Goal: Task Accomplishment & Management: Manage account settings

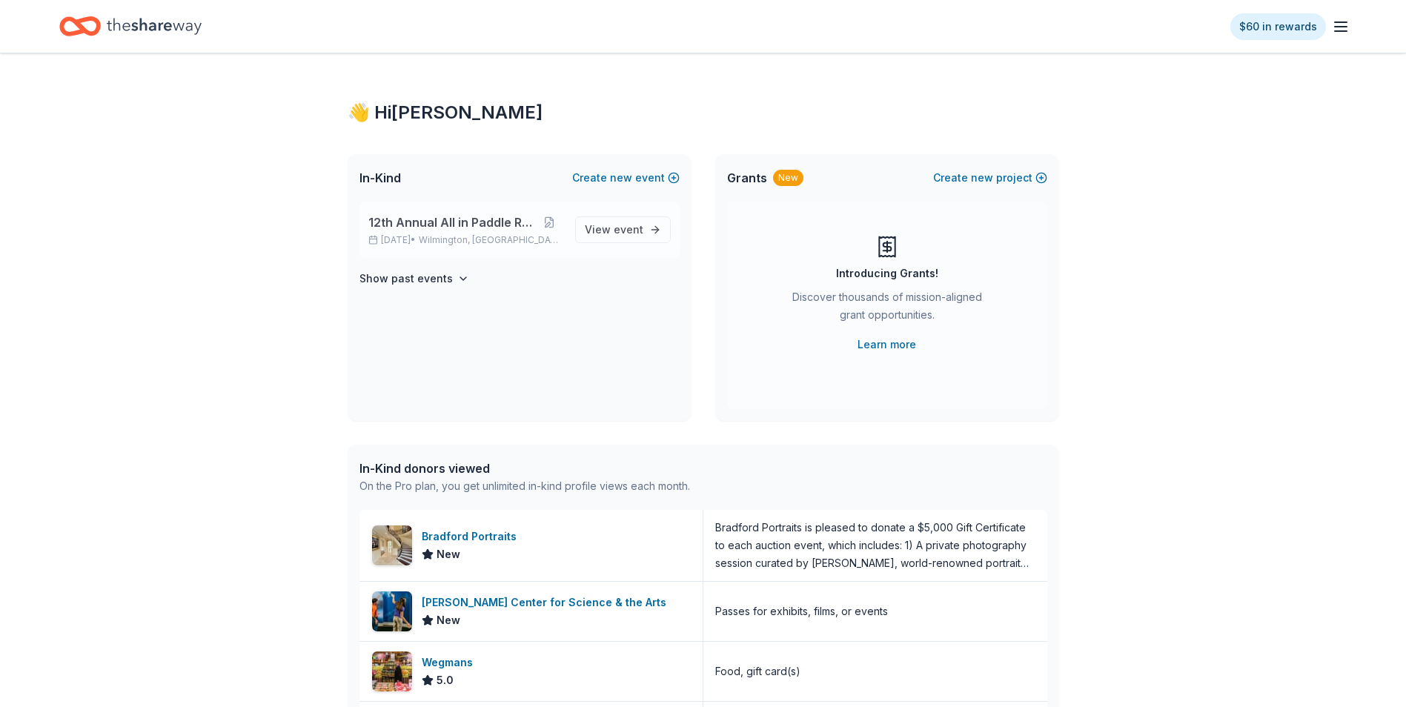
click at [420, 227] on span "12th Annual All in Paddle Raffle" at bounding box center [452, 222] width 168 height 18
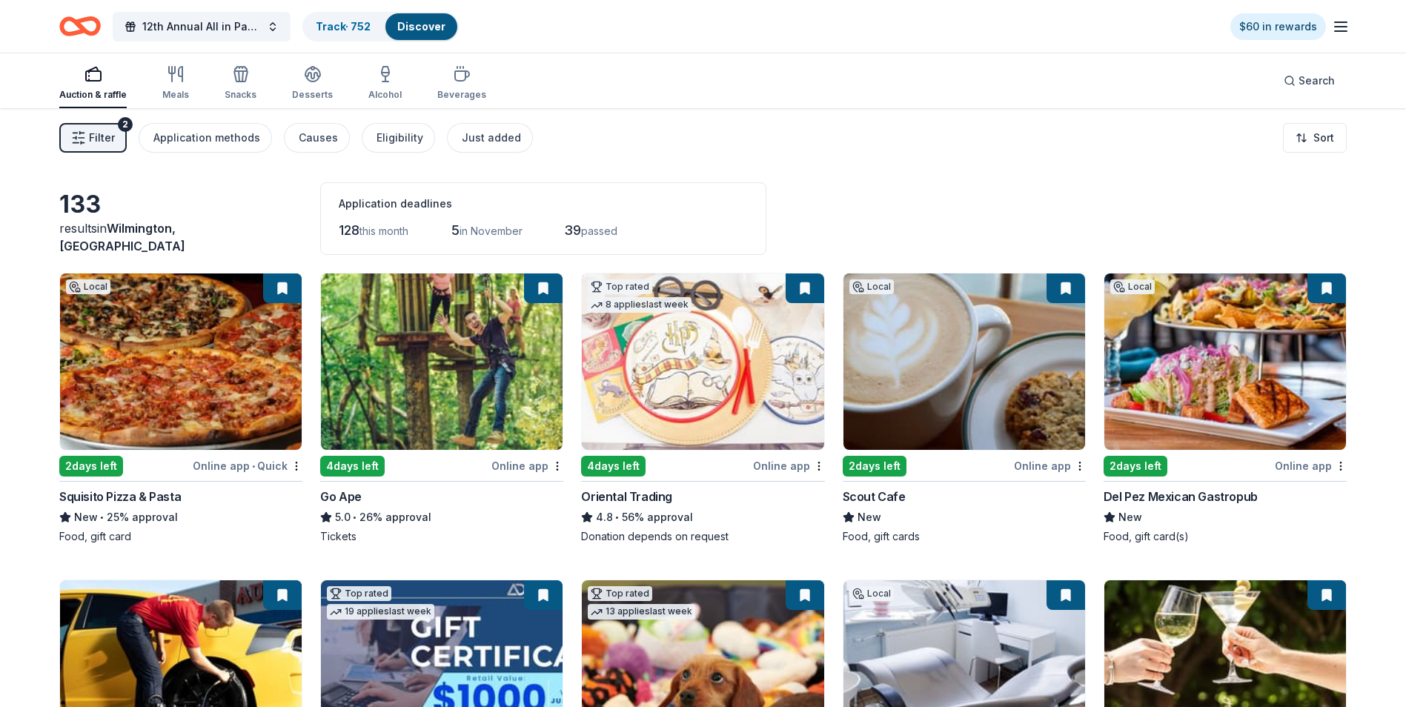
click at [105, 146] on span "Filter" at bounding box center [102, 138] width 26 height 18
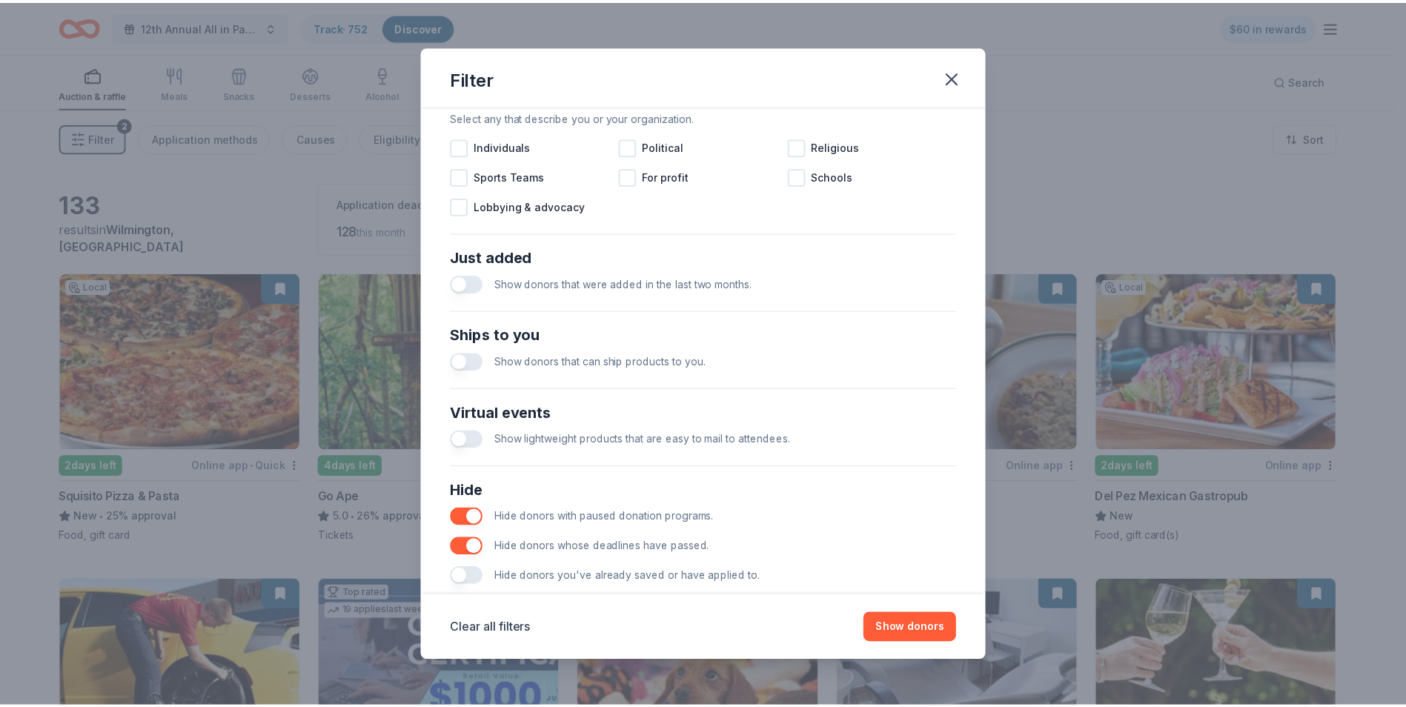
scroll to position [487, 0]
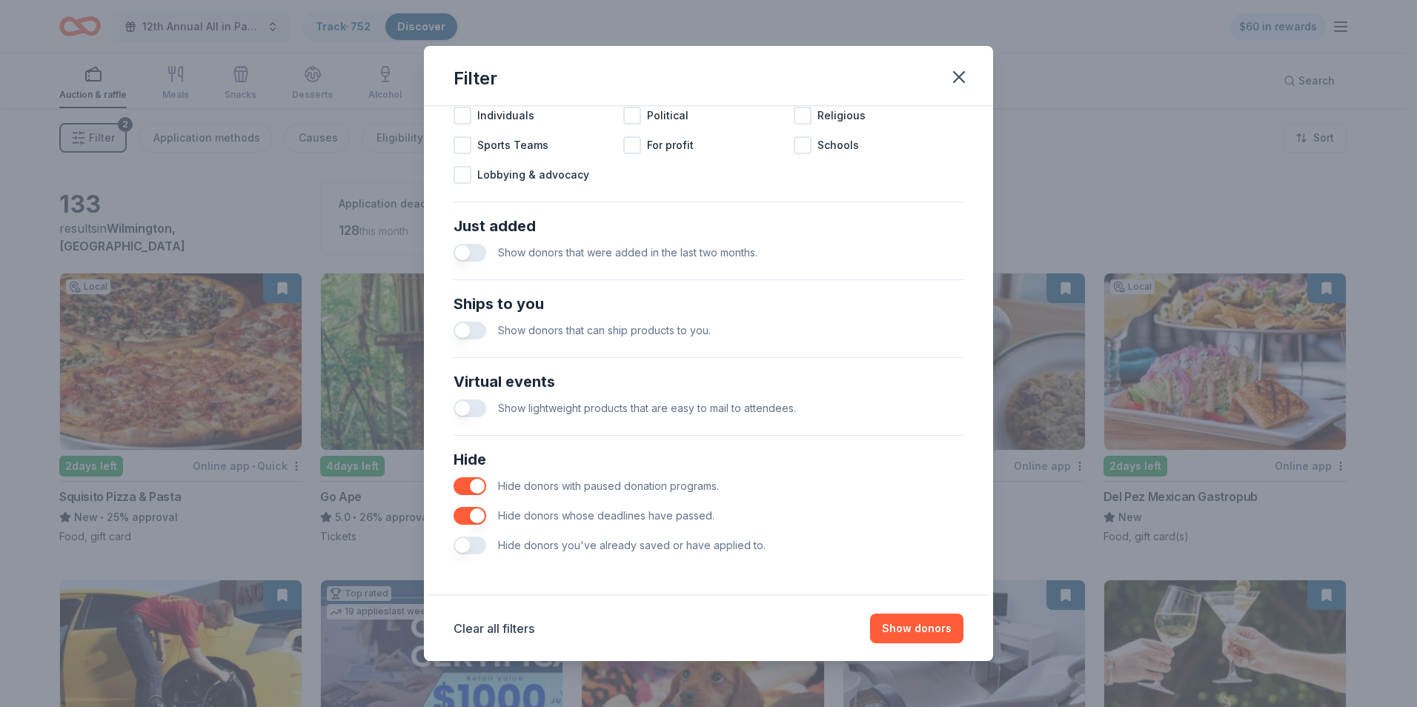
click at [467, 546] on button "button" at bounding box center [470, 546] width 33 height 18
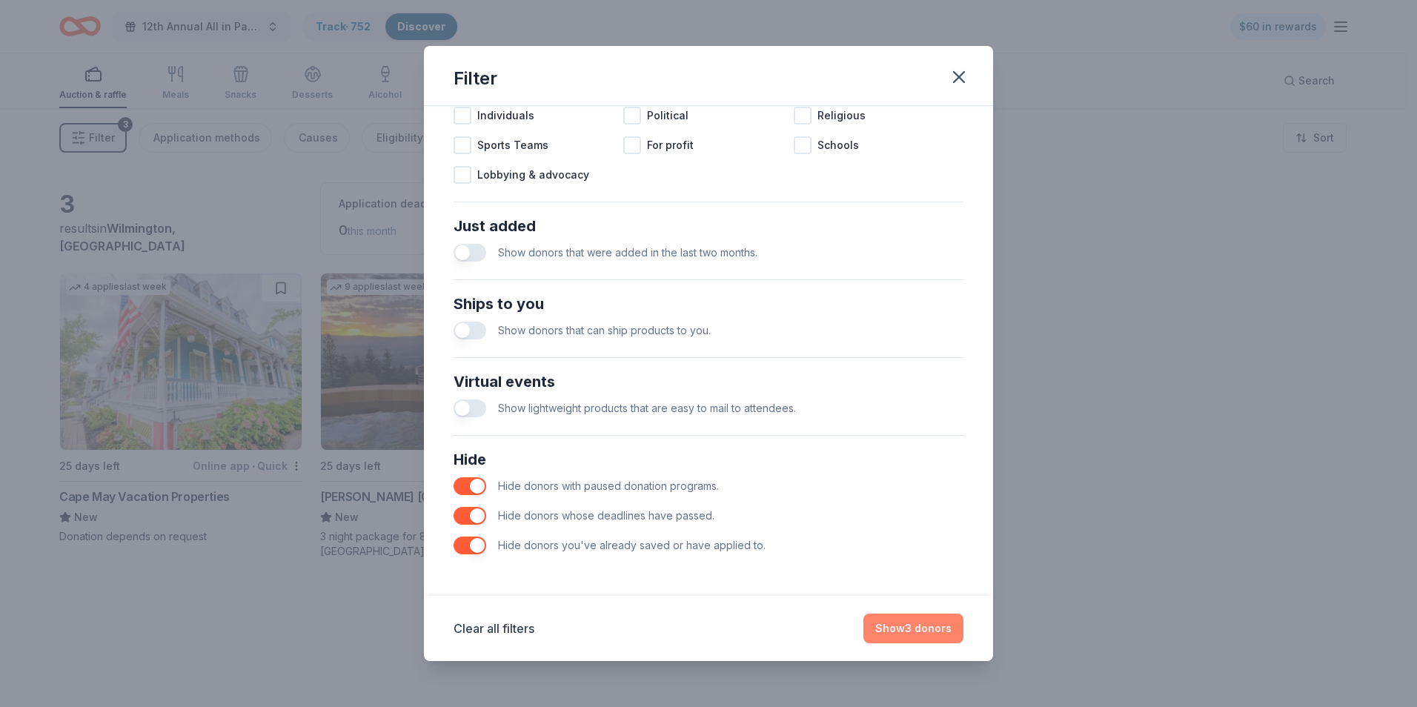
click at [907, 631] on button "Show 3 donors" at bounding box center [913, 629] width 100 height 30
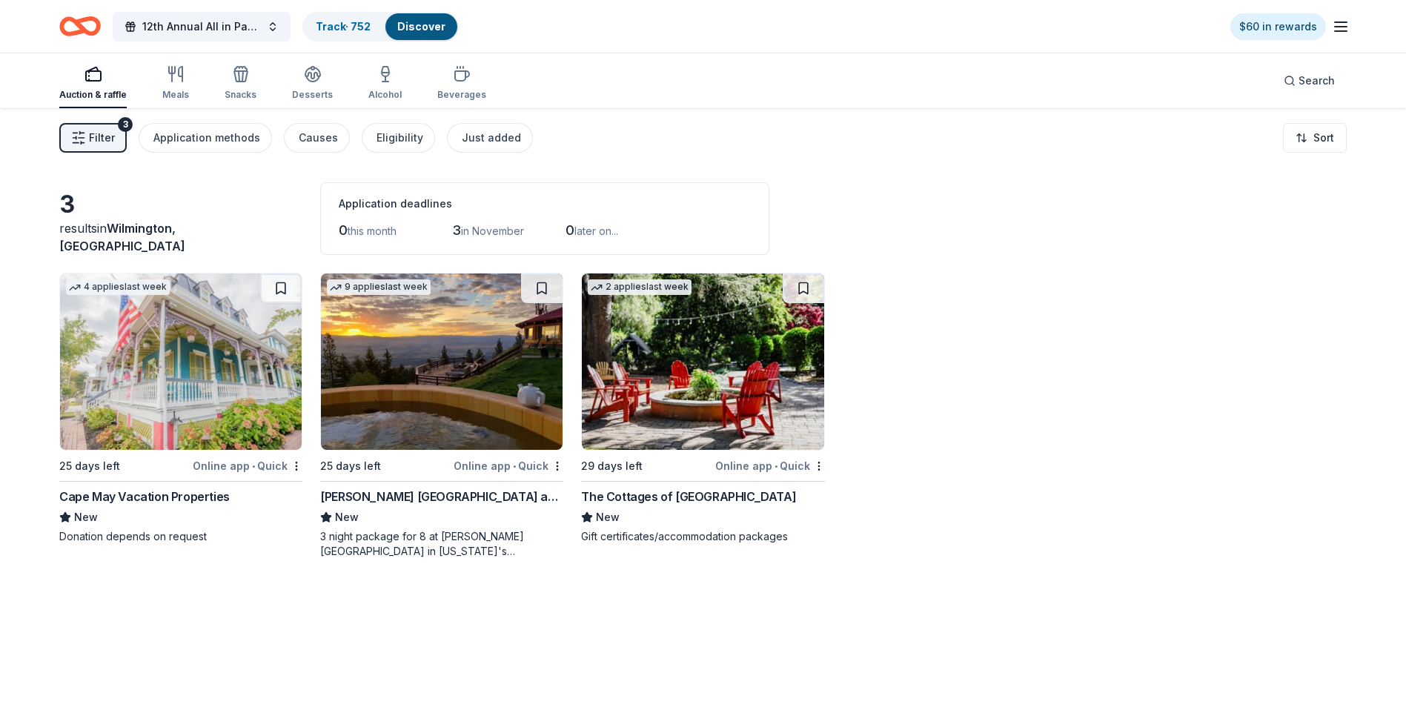
click at [177, 374] on img at bounding box center [181, 361] width 242 height 176
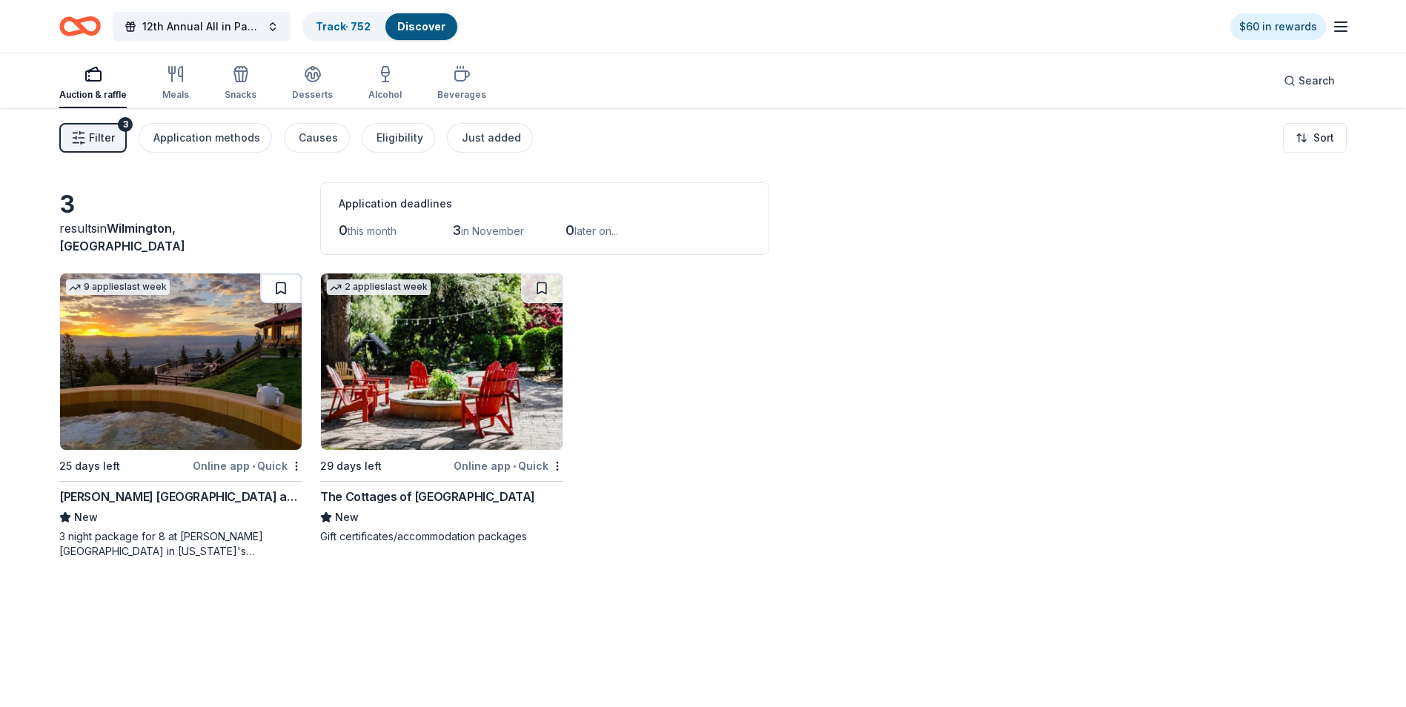
click at [288, 288] on button at bounding box center [281, 288] width 42 height 30
click at [288, 288] on button at bounding box center [282, 288] width 39 height 30
click at [278, 289] on button at bounding box center [282, 288] width 39 height 30
click at [283, 281] on button at bounding box center [282, 288] width 39 height 30
click at [285, 287] on button at bounding box center [282, 288] width 39 height 30
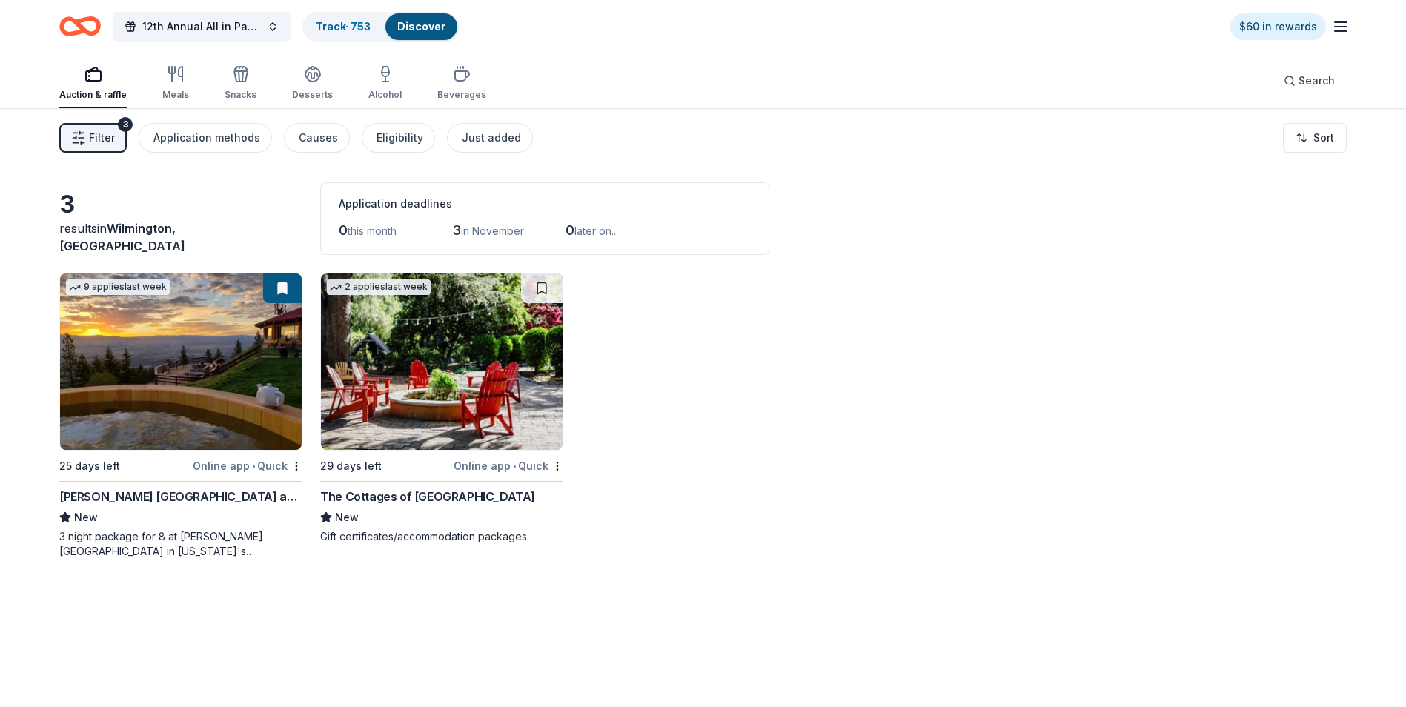
click at [142, 366] on img at bounding box center [181, 361] width 242 height 176
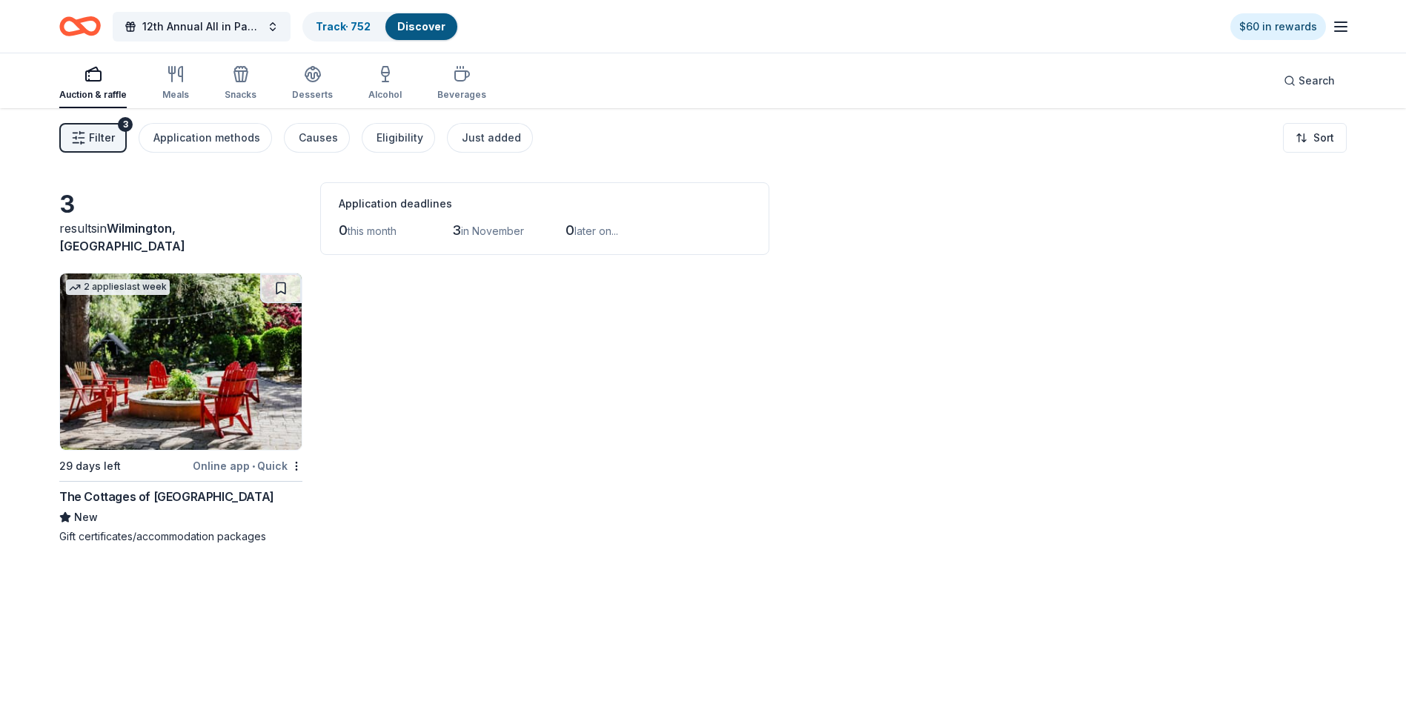
click at [183, 362] on img at bounding box center [181, 361] width 242 height 176
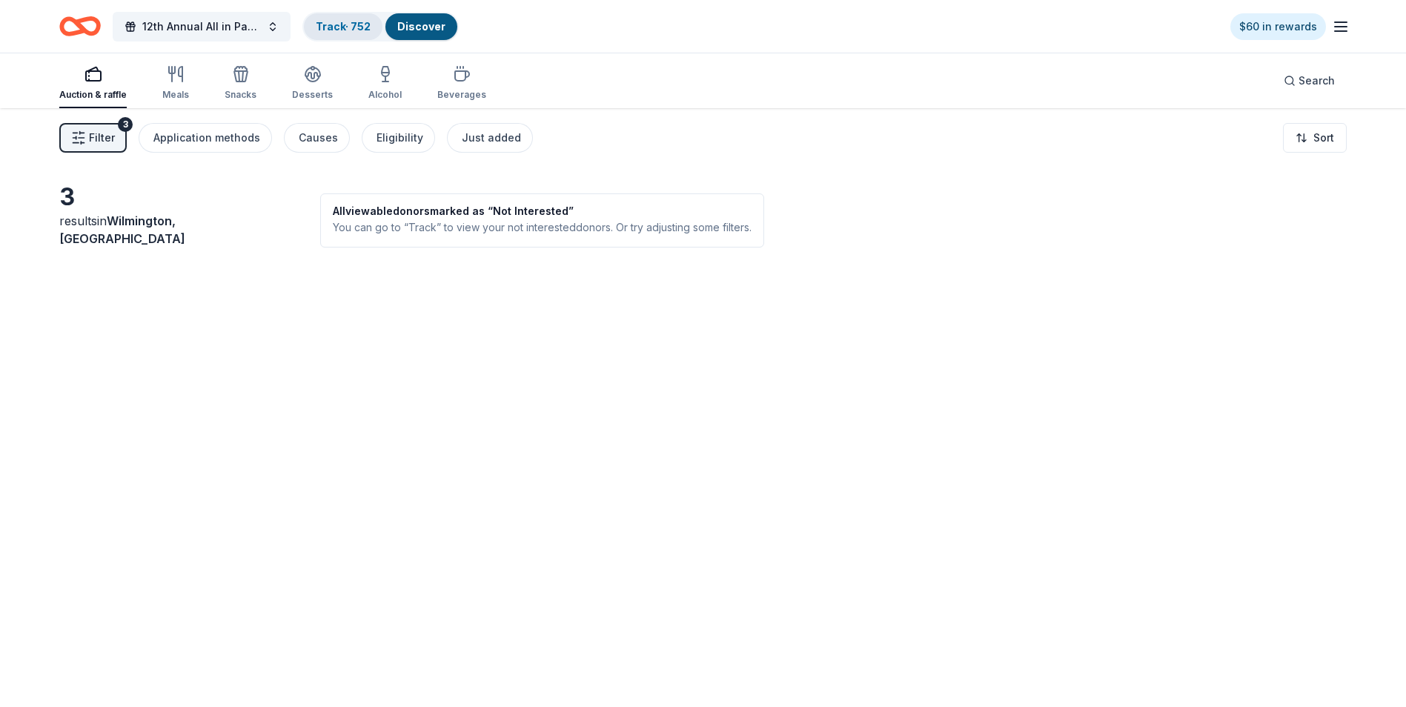
click at [332, 33] on div "Track · 752" at bounding box center [343, 26] width 79 height 27
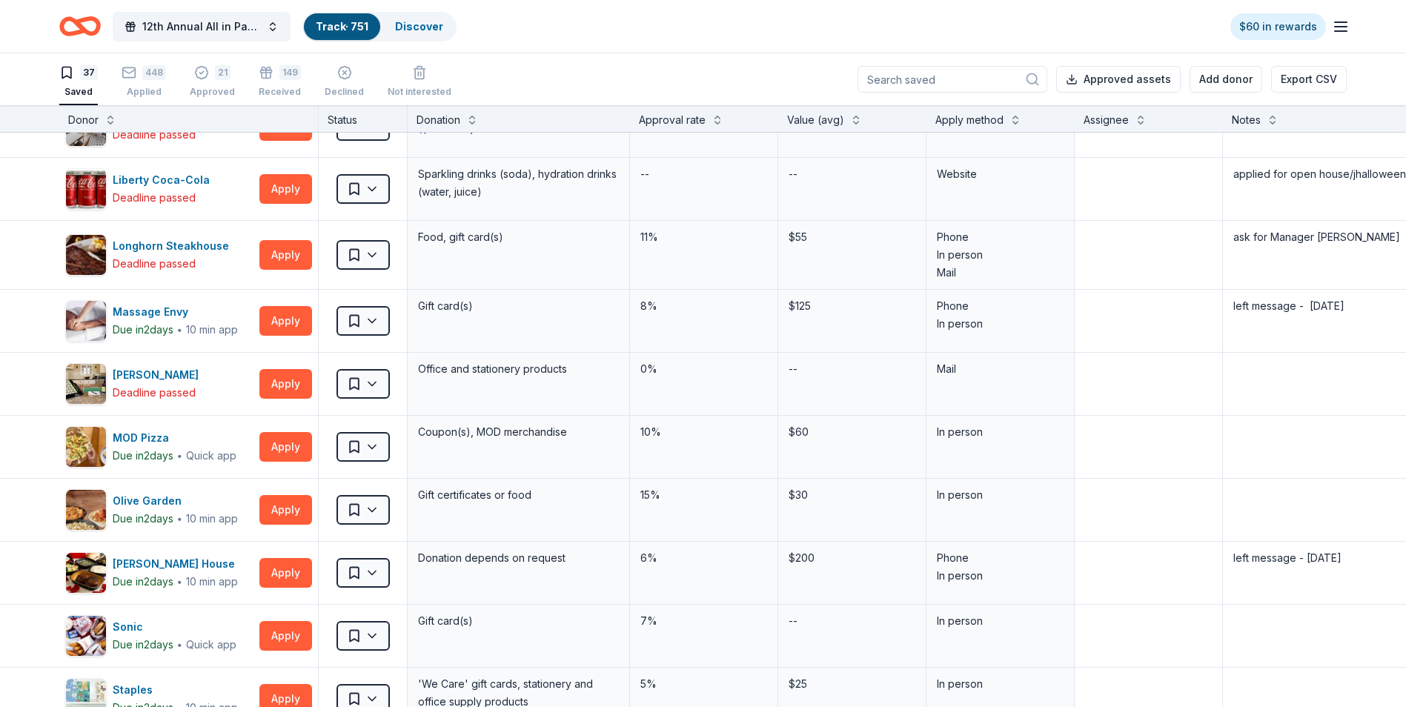
scroll to position [1014, 0]
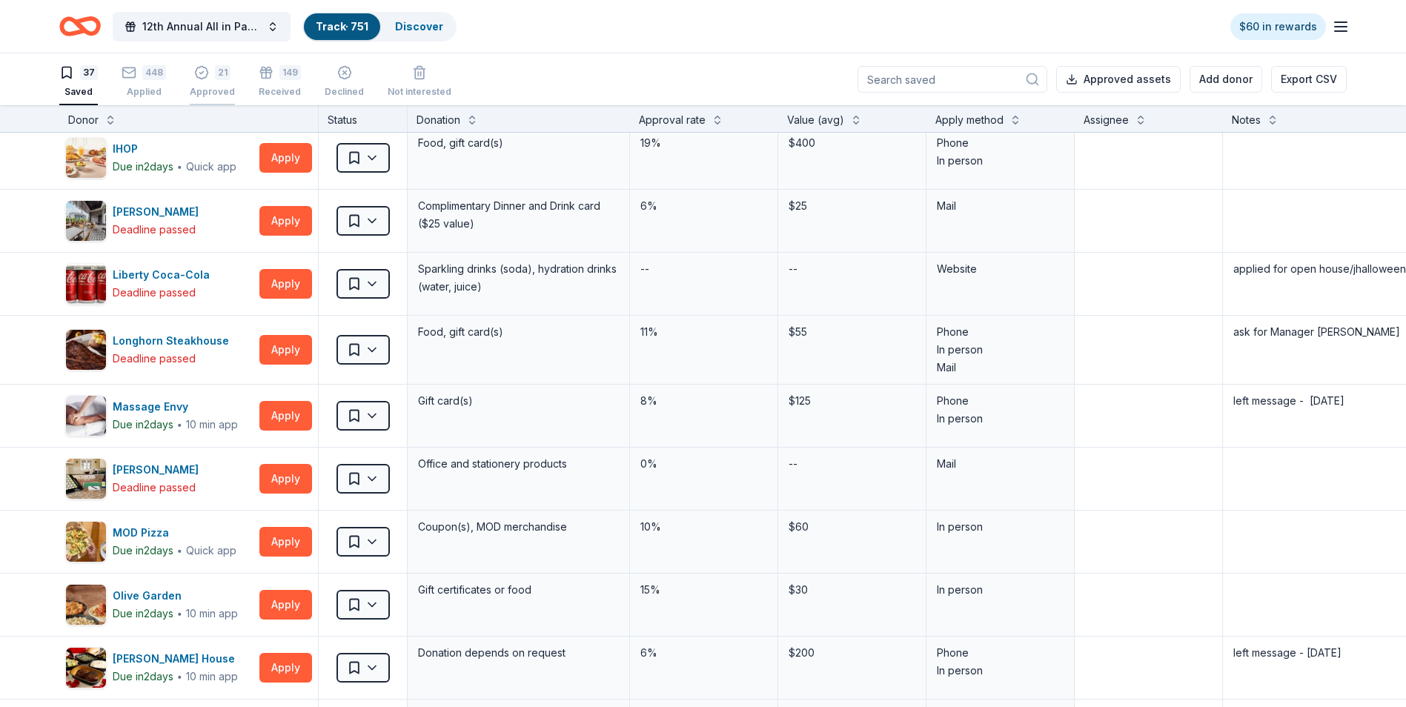
click at [220, 76] on div "21" at bounding box center [223, 72] width 16 height 15
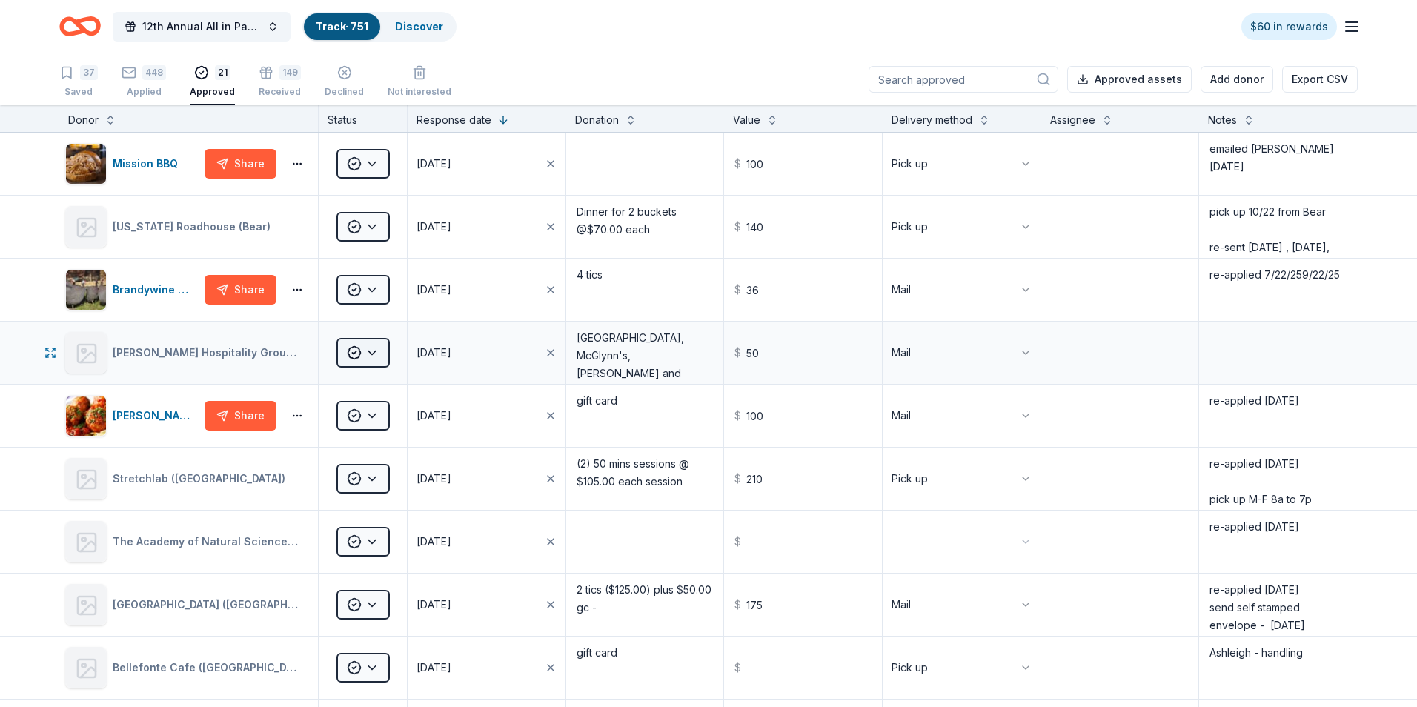
click at [374, 353] on html "12th Annual All in Paddle Raffle Track · 751 Discover $60 in rewards 37 Saved 4…" at bounding box center [708, 353] width 1417 height 707
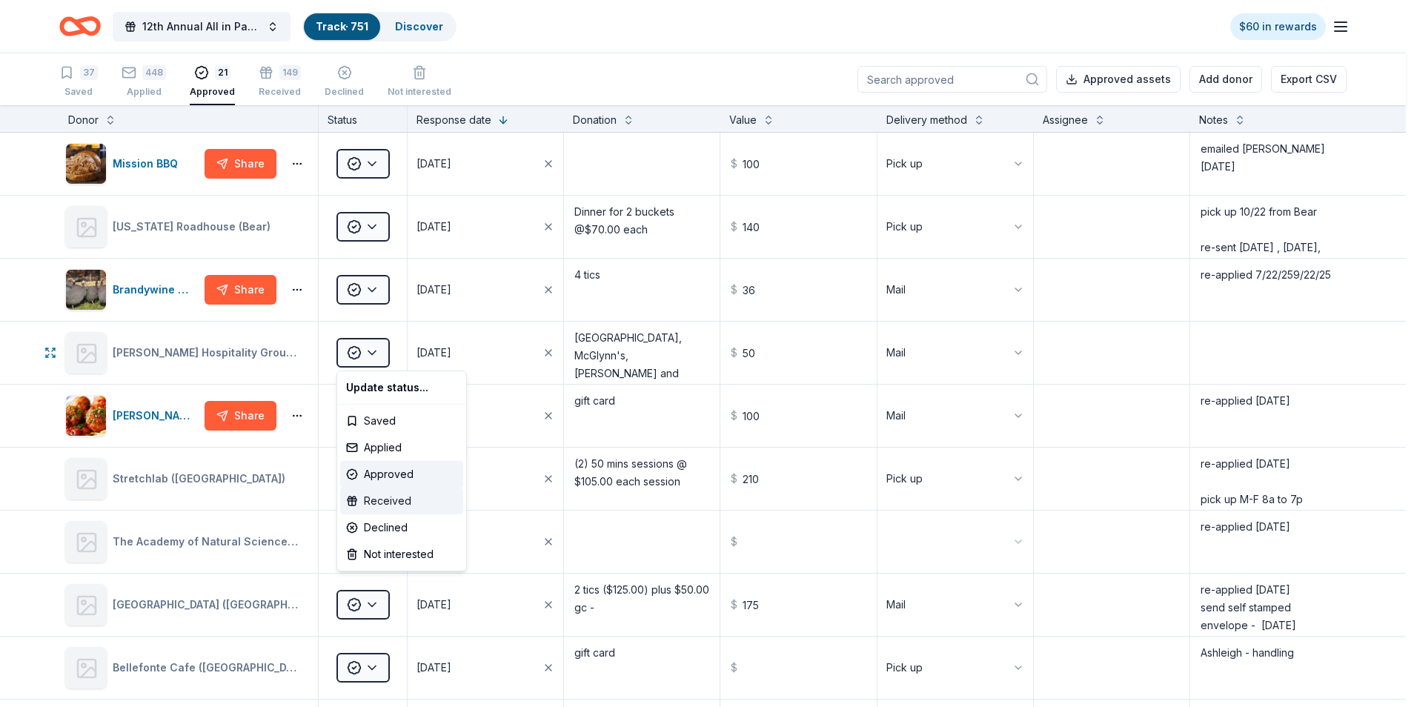
click at [383, 500] on div "Received" at bounding box center [401, 501] width 123 height 27
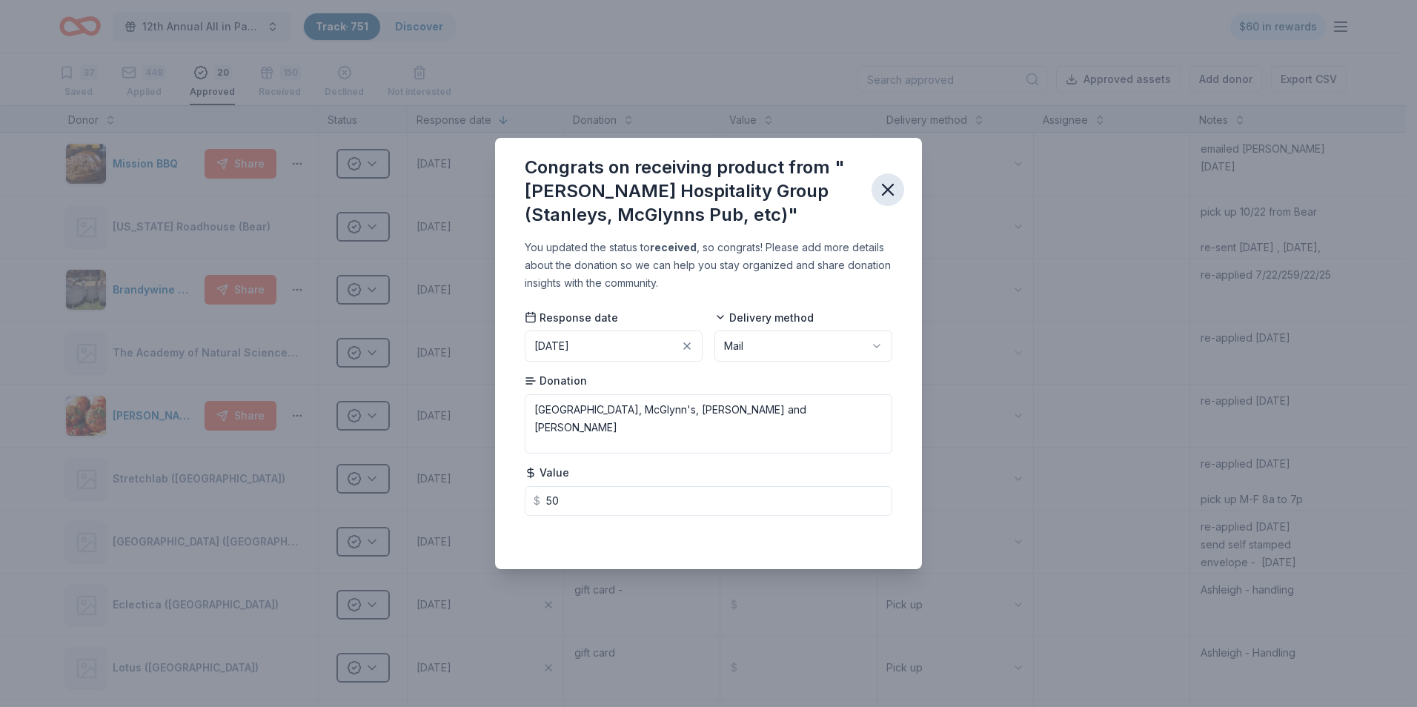
click at [882, 190] on icon "button" at bounding box center [888, 189] width 21 height 21
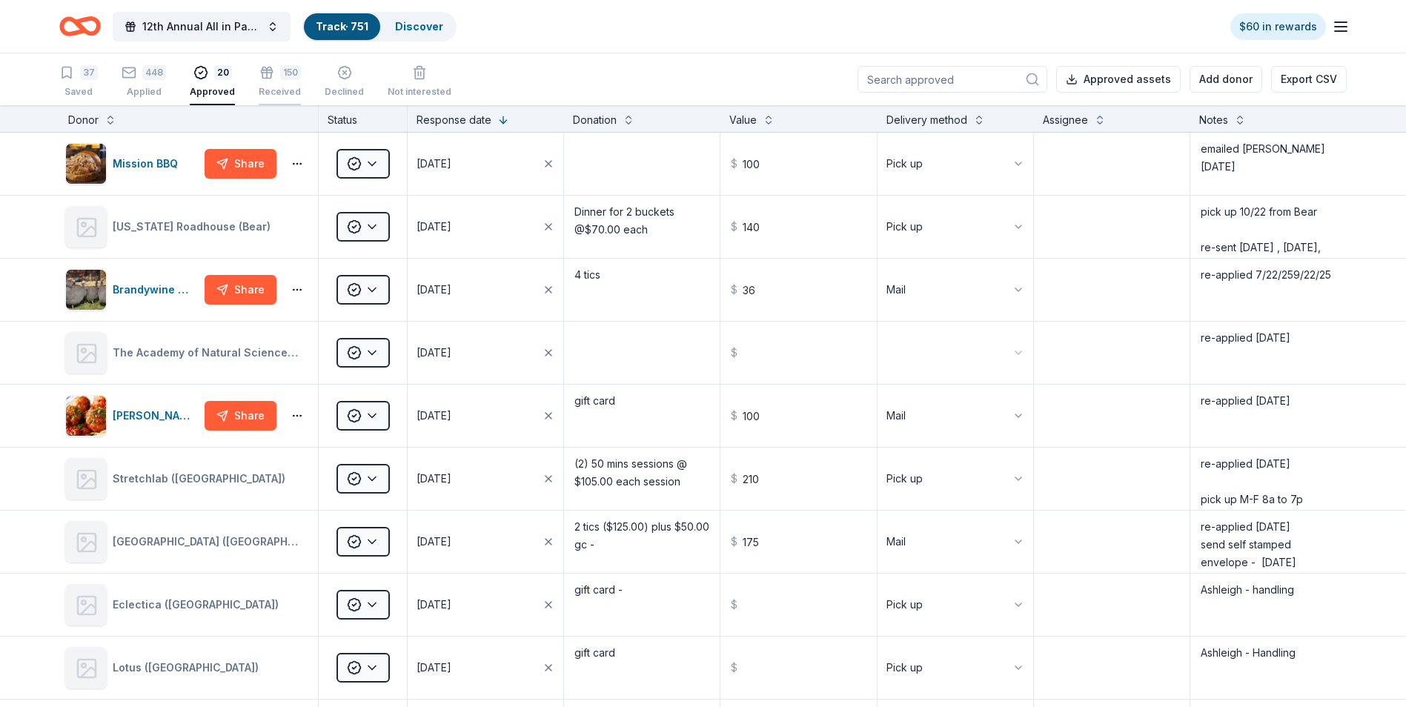
click at [274, 82] on div "150 Received" at bounding box center [280, 81] width 42 height 33
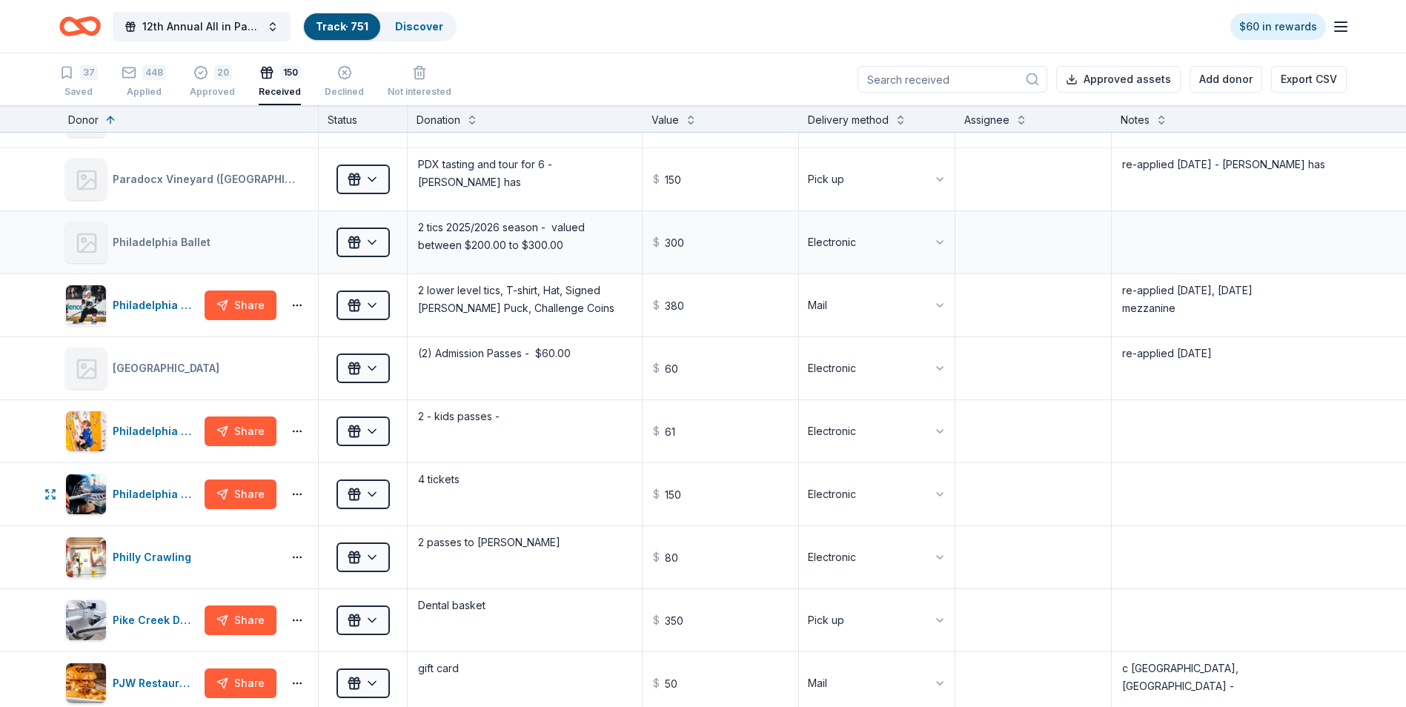
scroll to position [6374, 0]
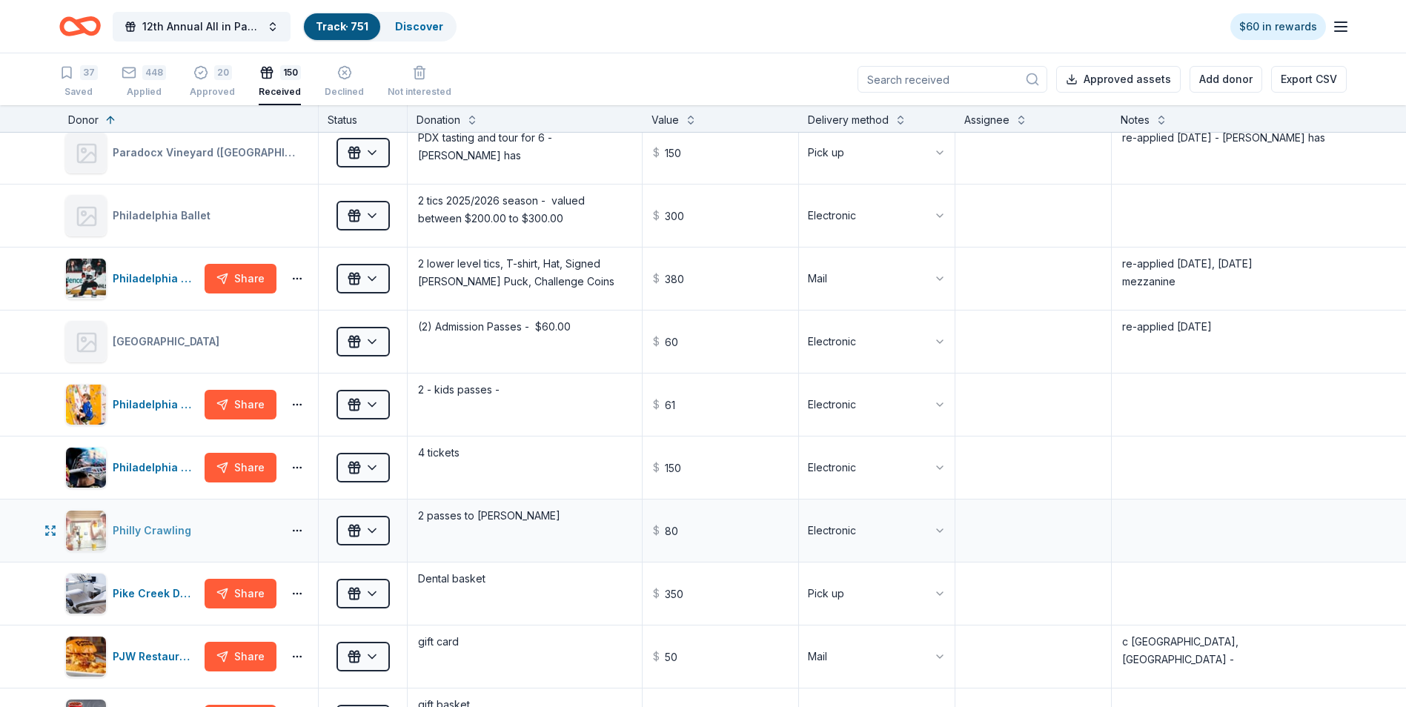
click at [136, 529] on div "Philly Crawling" at bounding box center [155, 531] width 84 height 18
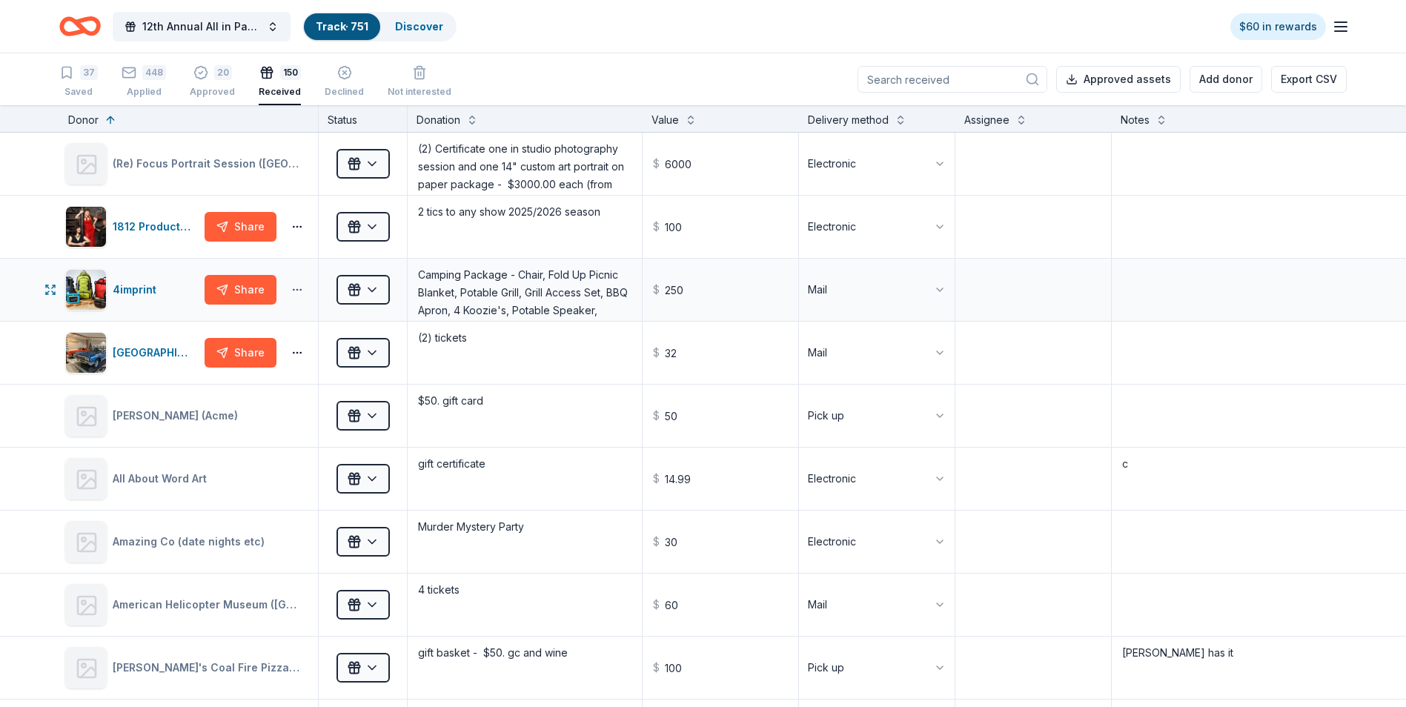
scroll to position [0, 0]
click at [202, 92] on div "Approved" at bounding box center [212, 92] width 45 height 12
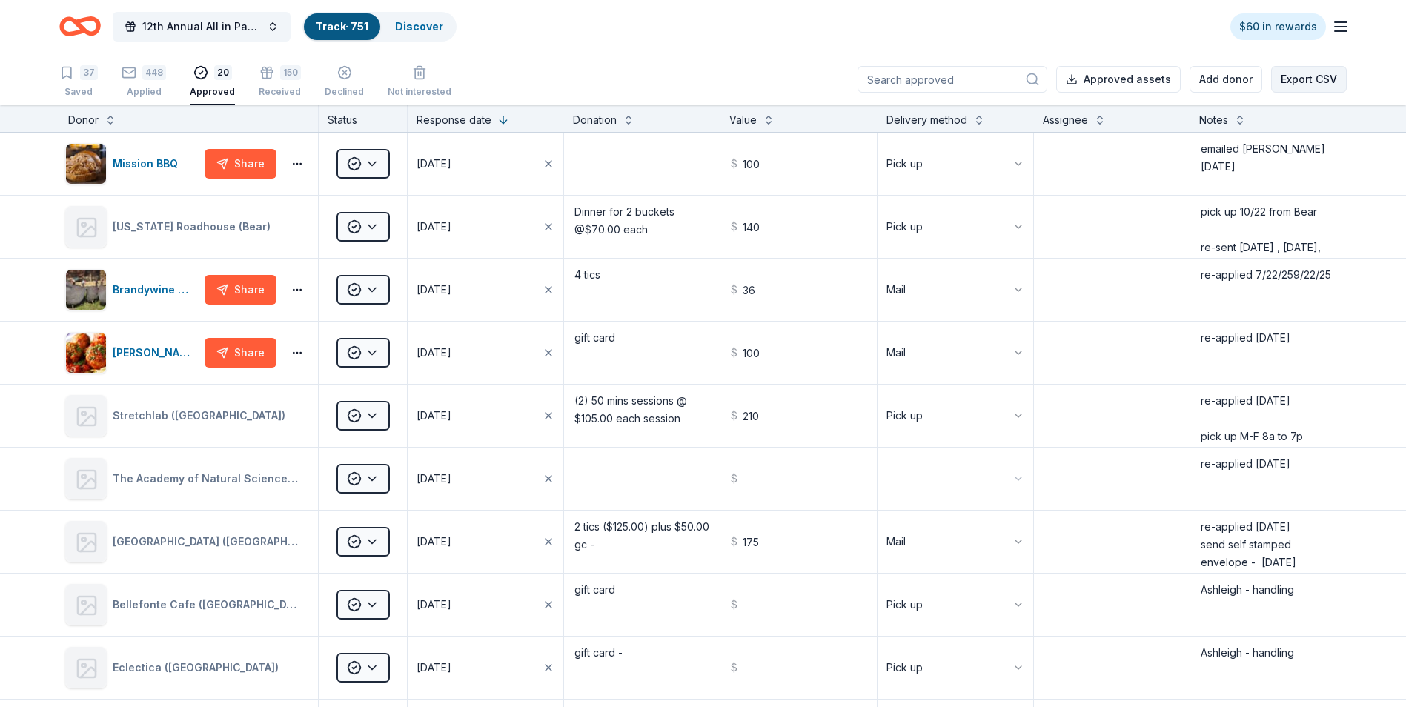
click at [1311, 79] on button "Export CSV" at bounding box center [1309, 79] width 76 height 27
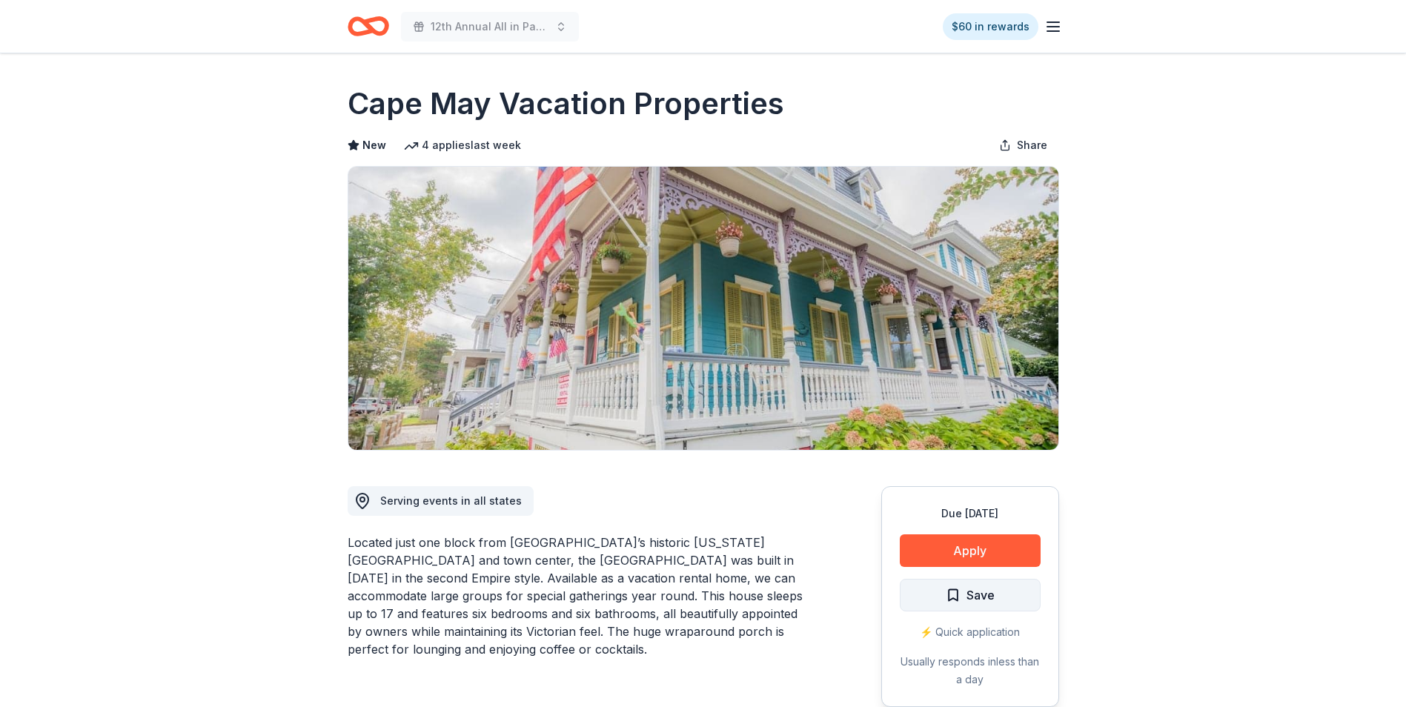
click at [1000, 604] on button "Save" at bounding box center [970, 595] width 141 height 33
click at [1004, 601] on html "12th Annual All in Paddle Raffle $60 in rewards Due in 25 days Share Cape May V…" at bounding box center [703, 353] width 1406 height 707
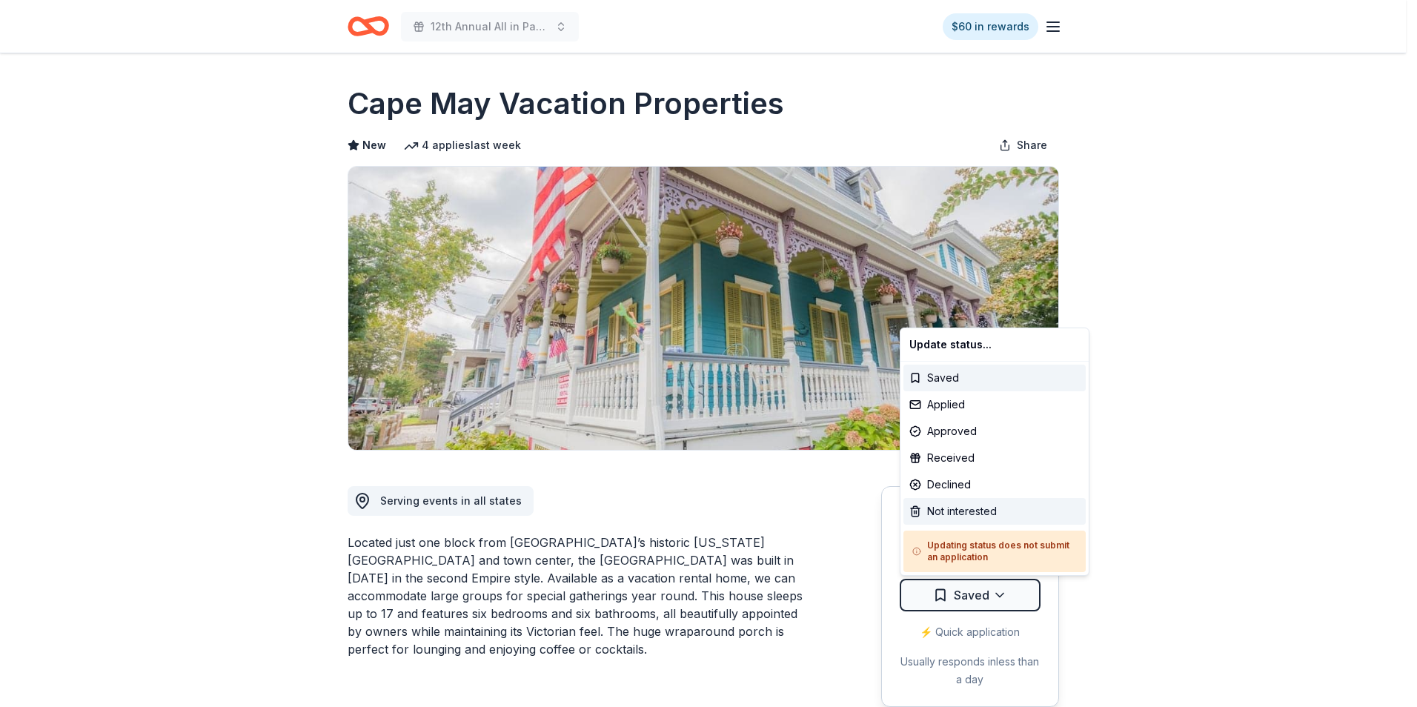
click at [967, 511] on div "Not interested" at bounding box center [994, 511] width 182 height 27
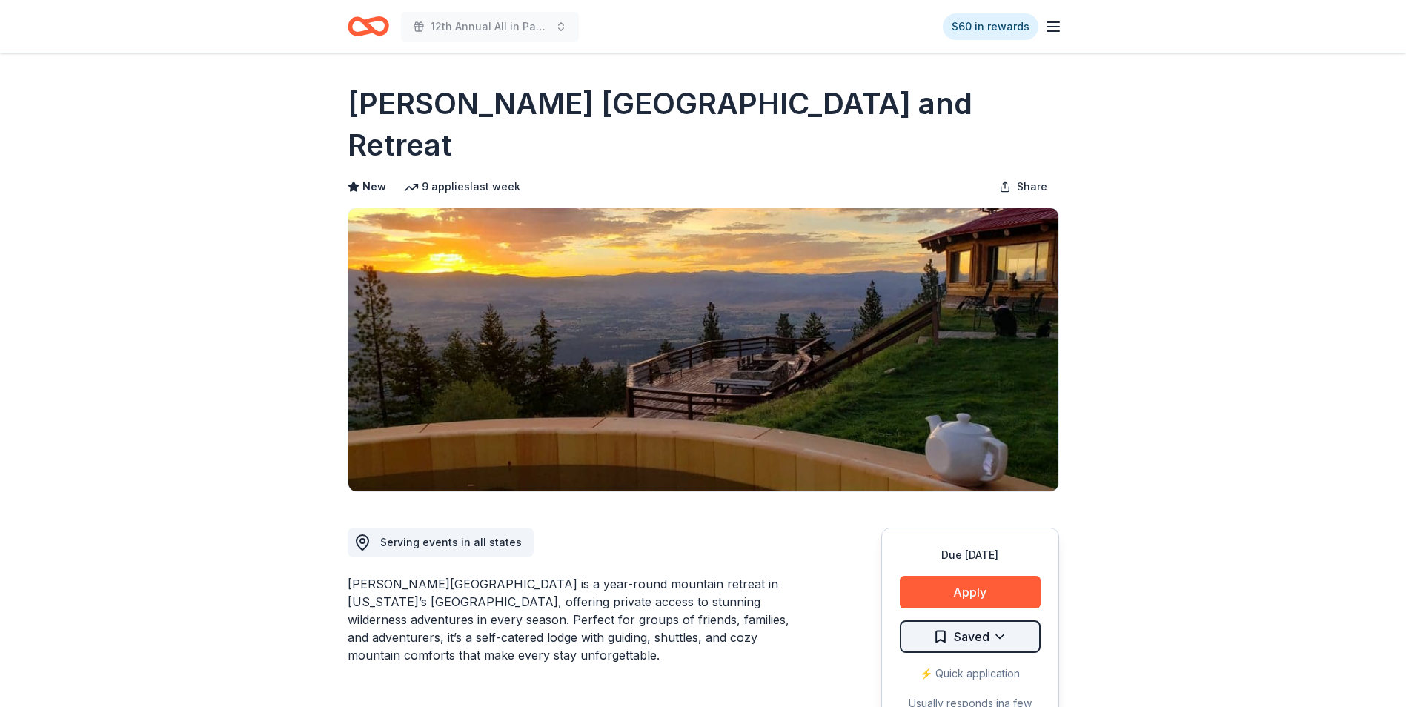
click at [1004, 597] on html "12th Annual All in Paddle Raffle $60 in rewards Due in 25 days Share Downing Mo…" at bounding box center [703, 353] width 1406 height 707
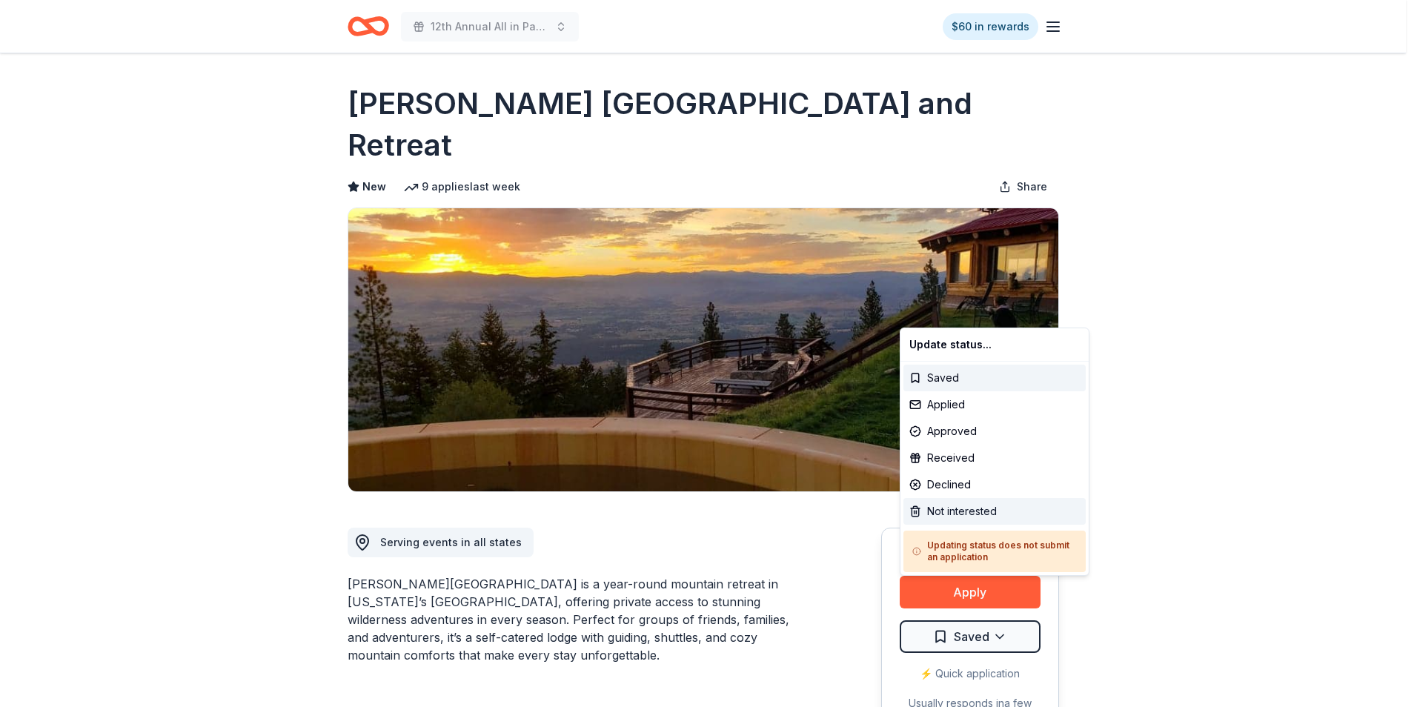
click at [980, 520] on div "Not interested" at bounding box center [994, 511] width 182 height 27
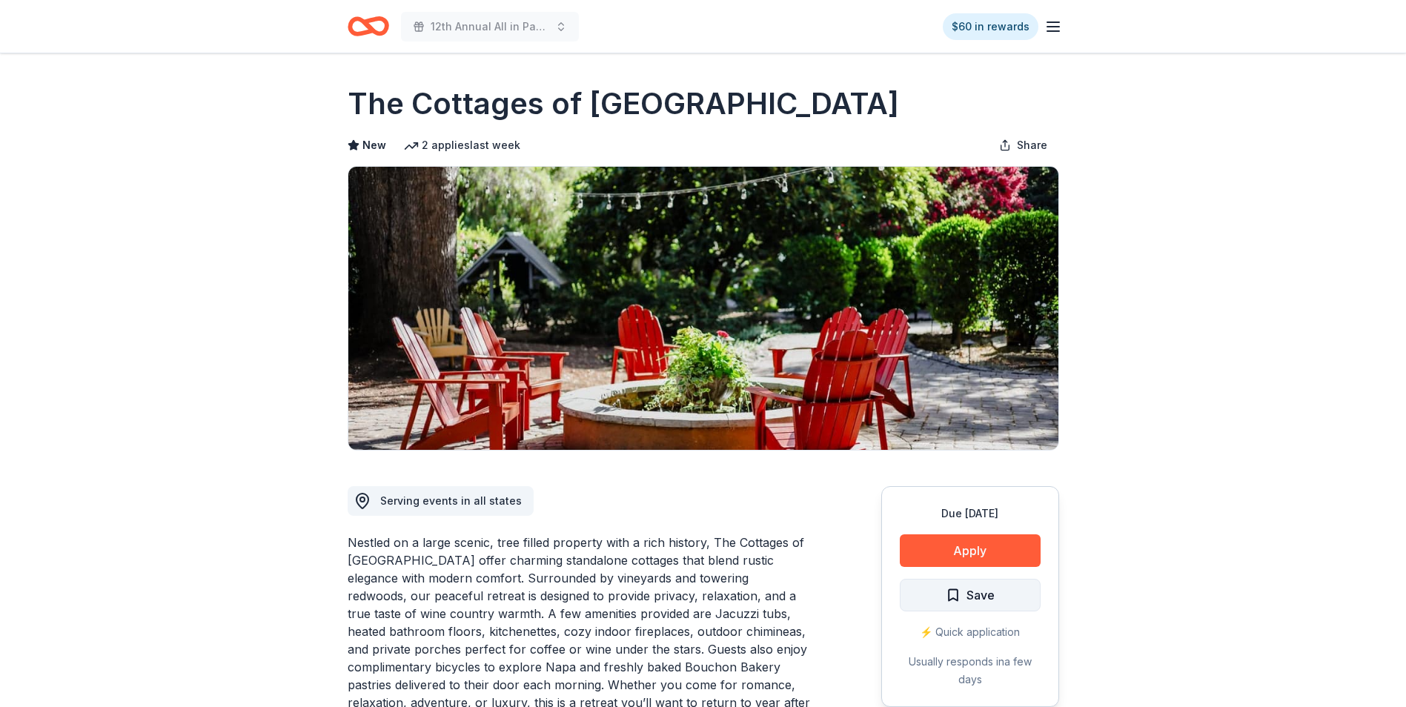
click at [969, 594] on span "Save" at bounding box center [980, 595] width 28 height 19
click at [995, 594] on html "12th Annual All in Paddle Raffle $60 in rewards Due in 29 days Share The Cottag…" at bounding box center [703, 353] width 1406 height 707
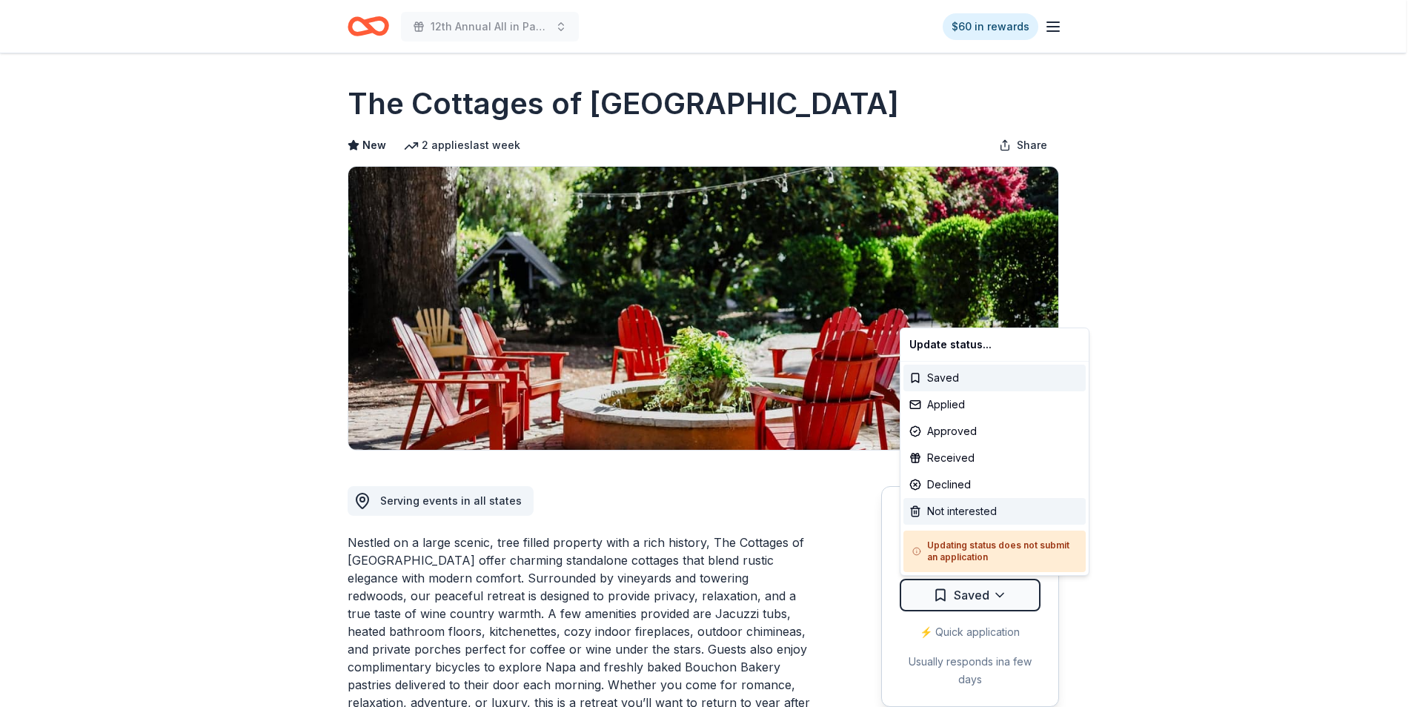
click at [961, 508] on div "Not interested" at bounding box center [994, 511] width 182 height 27
